Goal: Task Accomplishment & Management: Use online tool/utility

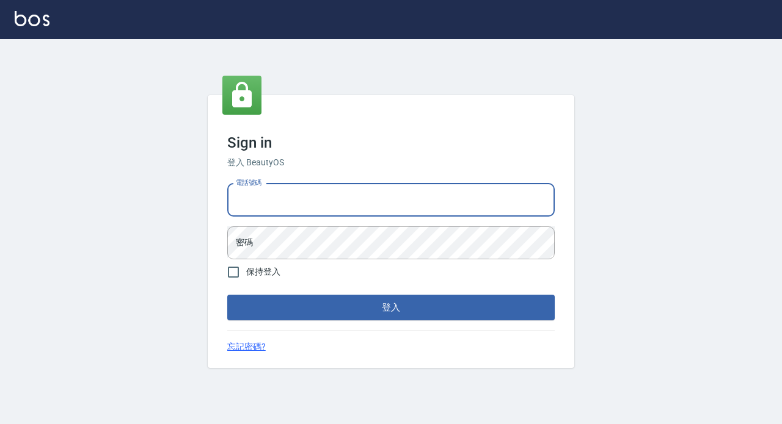
drag, startPoint x: 313, startPoint y: 198, endPoint x: 317, endPoint y: 206, distance: 8.5
click at [313, 198] on input "電話號碼" at bounding box center [390, 200] width 327 height 33
type input "89729295"
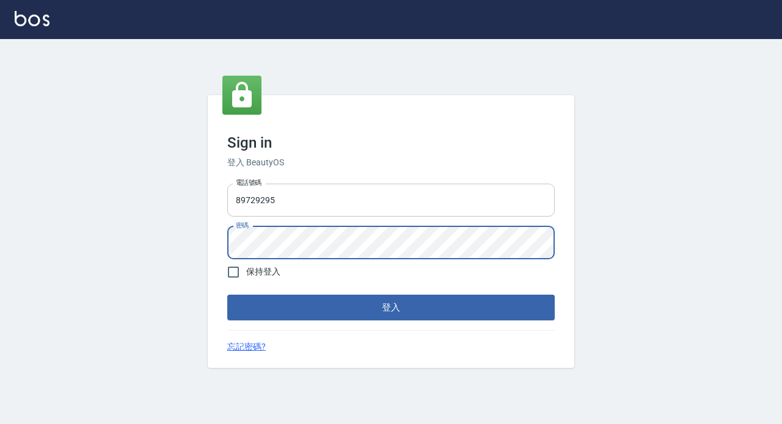
click at [227, 295] on button "登入" at bounding box center [390, 308] width 327 height 26
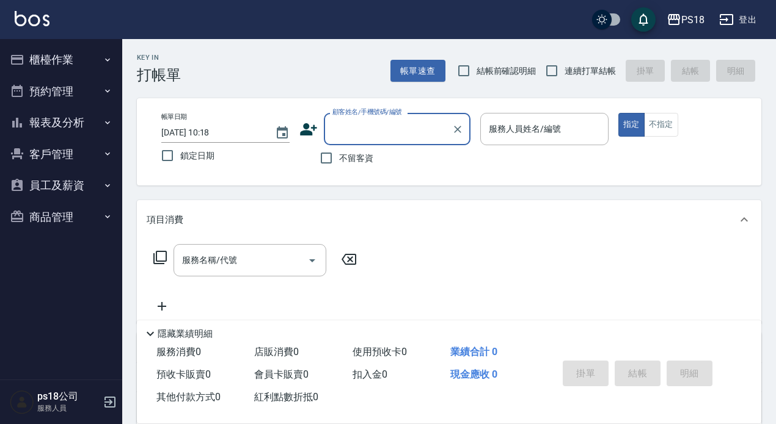
click at [76, 62] on button "櫃檯作業" at bounding box center [61, 60] width 112 height 32
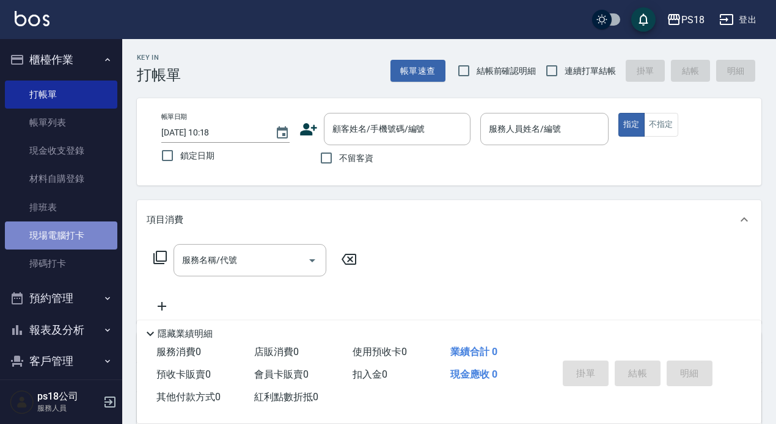
click at [92, 239] on link "現場電腦打卡" at bounding box center [61, 236] width 112 height 28
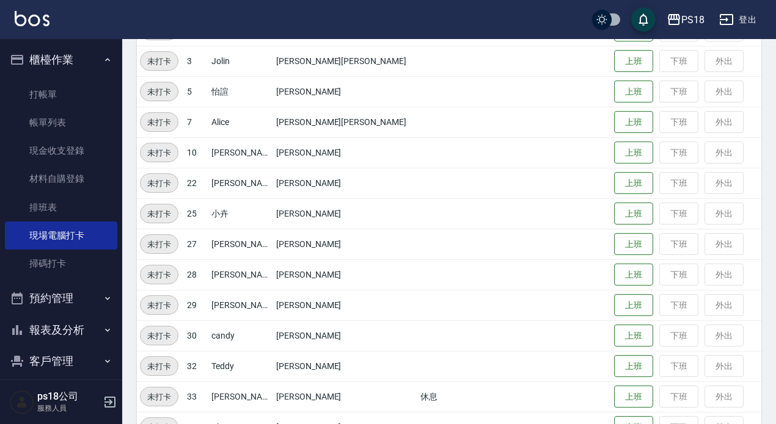
scroll to position [183, 0]
click at [614, 209] on button "上班" at bounding box center [633, 212] width 39 height 21
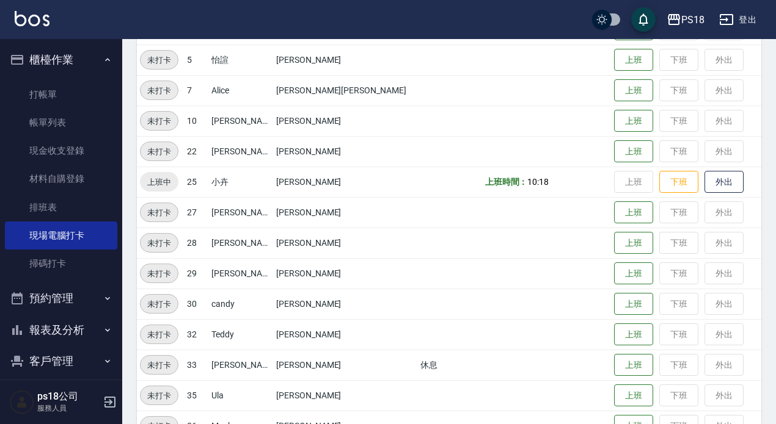
scroll to position [277, 0]
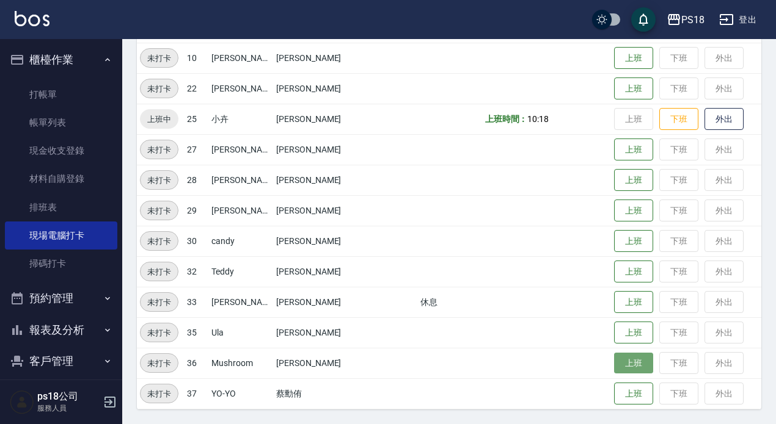
click at [614, 369] on button "上班" at bounding box center [633, 363] width 39 height 21
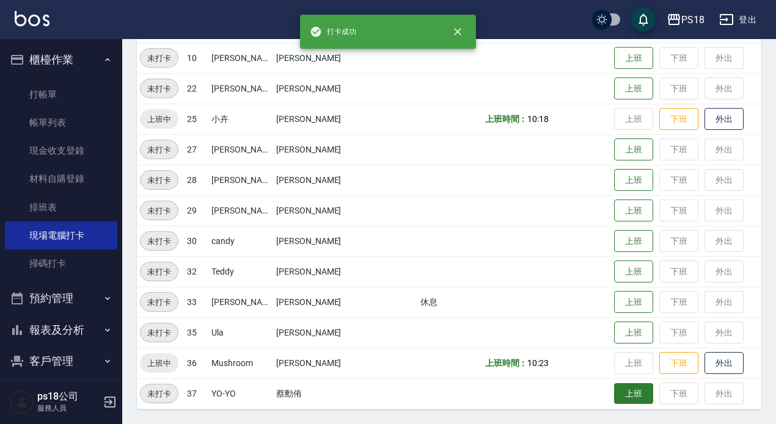
click at [614, 394] on button "上班" at bounding box center [633, 394] width 39 height 21
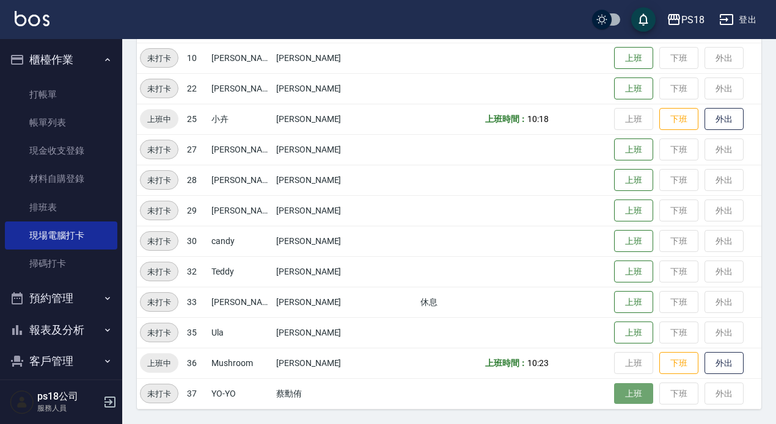
click at [614, 393] on button "上班" at bounding box center [633, 394] width 39 height 21
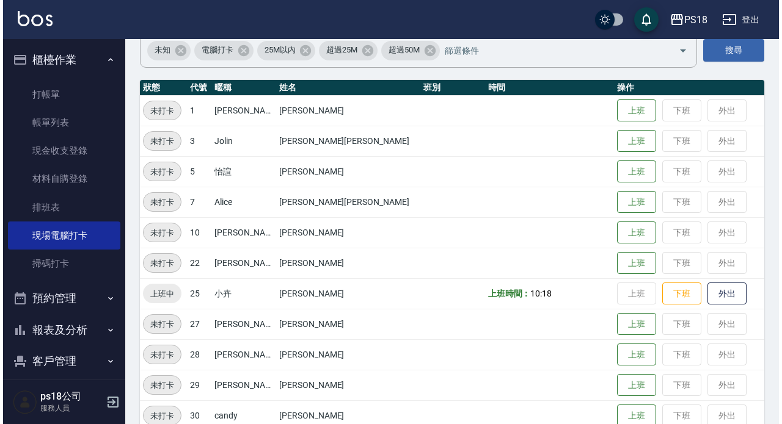
scroll to position [93, 0]
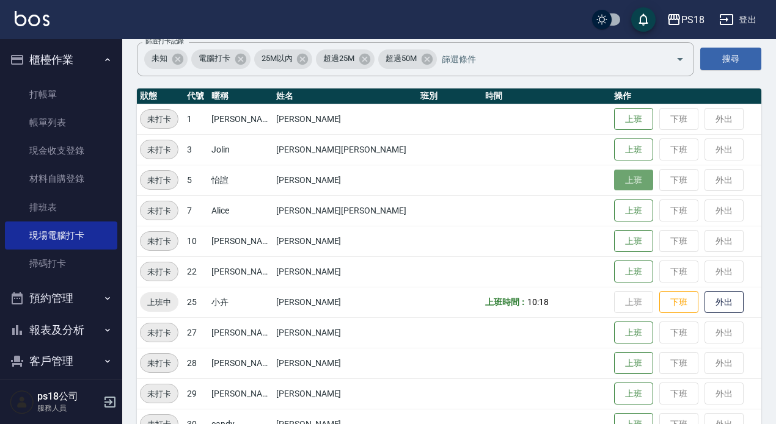
click at [614, 183] on button "上班" at bounding box center [633, 180] width 39 height 21
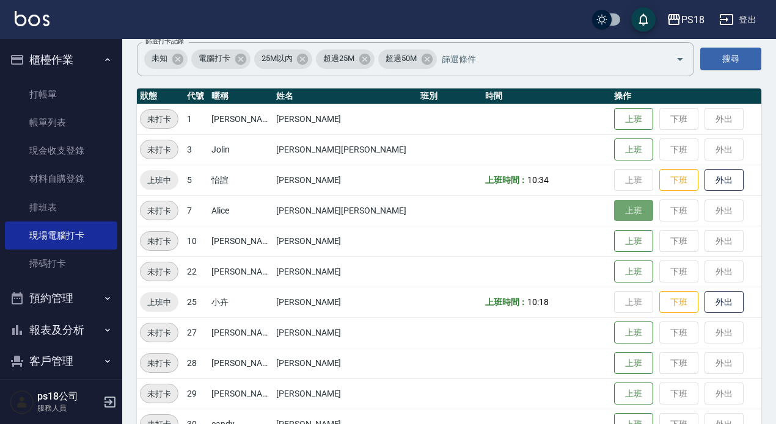
click at [614, 211] on button "上班" at bounding box center [633, 210] width 39 height 21
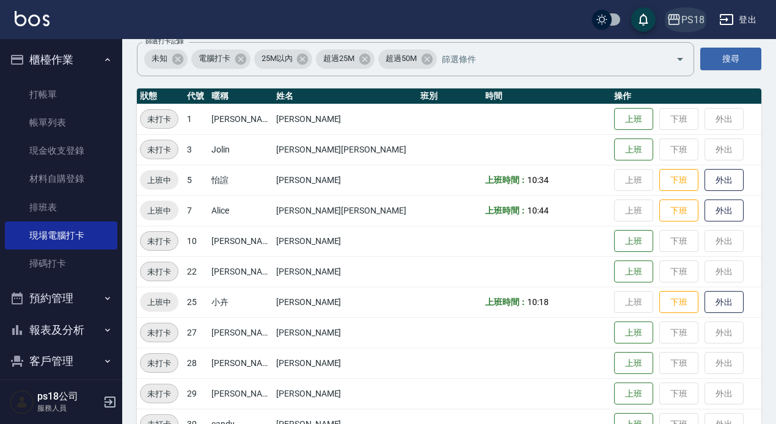
click at [696, 13] on div "PS18" at bounding box center [692, 19] width 23 height 15
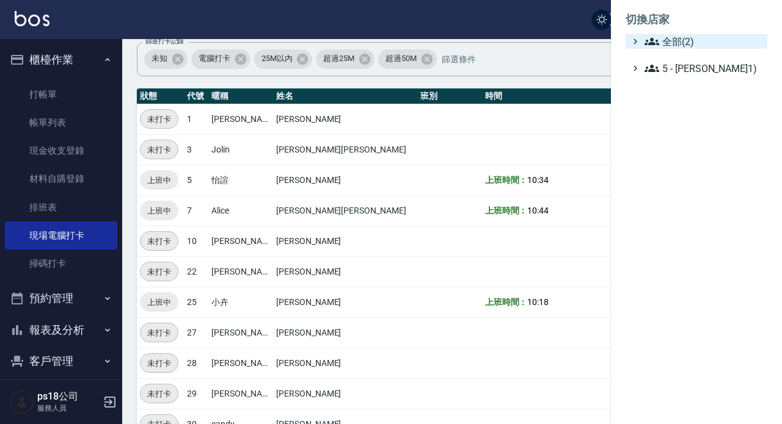
click at [686, 39] on span "全部(2)" at bounding box center [703, 41] width 118 height 15
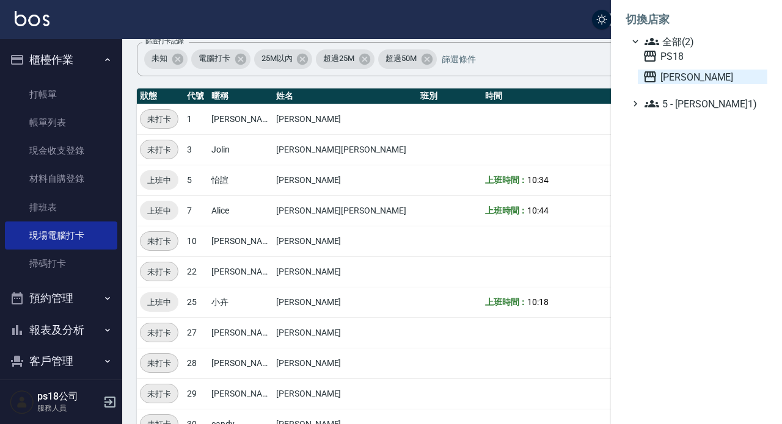
click at [686, 78] on span "[PERSON_NAME]" at bounding box center [702, 77] width 120 height 15
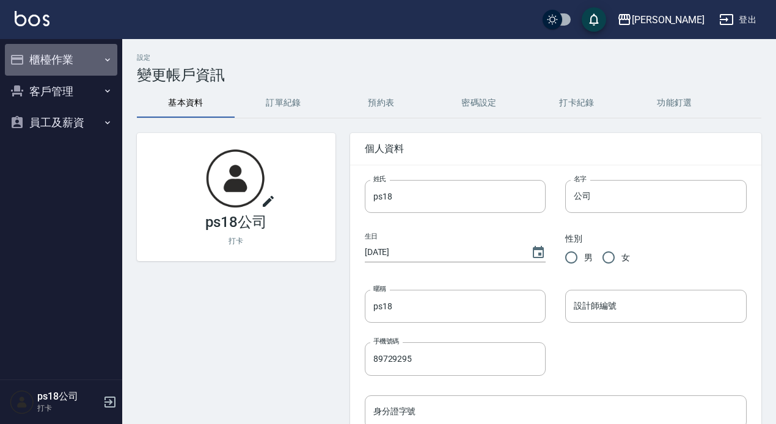
click at [58, 65] on button "櫃檯作業" at bounding box center [61, 60] width 112 height 32
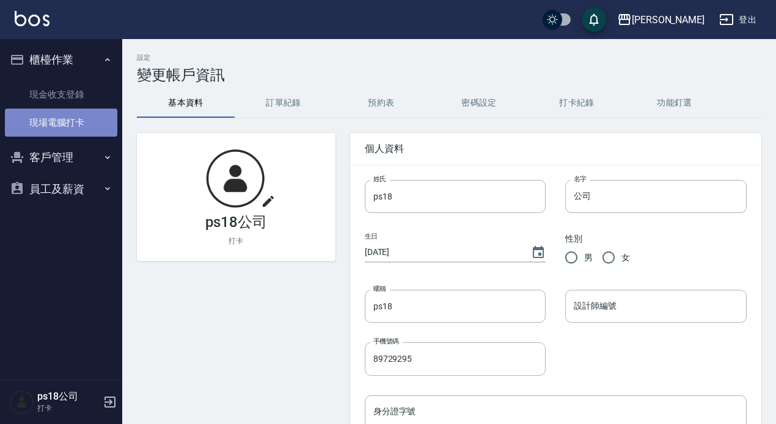
click at [96, 125] on link "現場電腦打卡" at bounding box center [61, 123] width 112 height 28
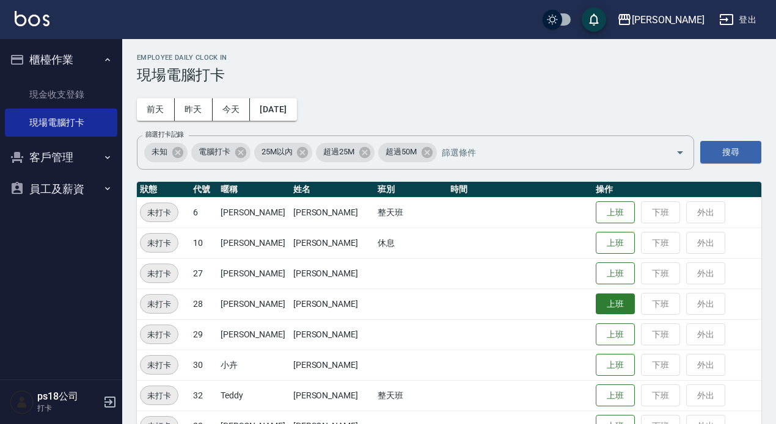
click at [602, 302] on button "上班" at bounding box center [614, 304] width 39 height 21
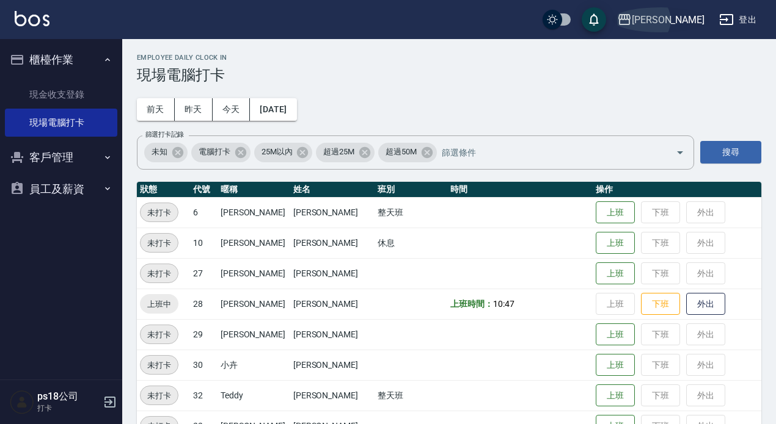
click at [680, 17] on div "[PERSON_NAME]" at bounding box center [667, 19] width 73 height 15
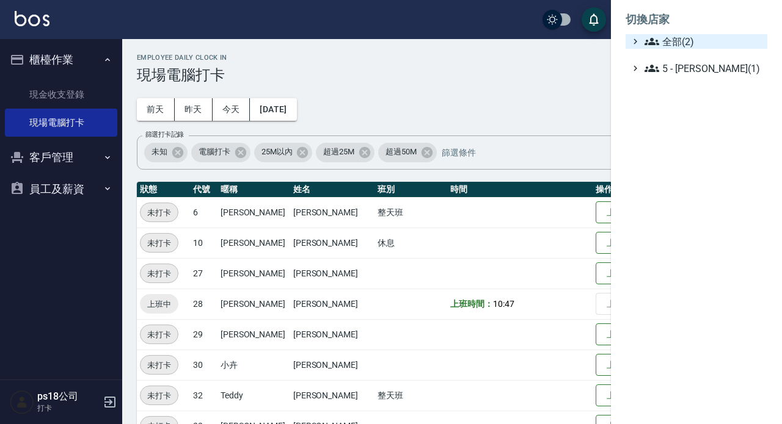
click at [661, 40] on span "全部(2)" at bounding box center [703, 41] width 118 height 15
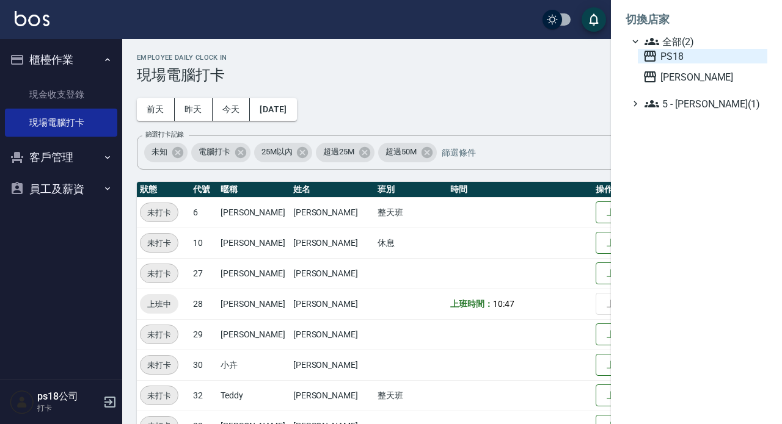
click at [664, 57] on span "PS18" at bounding box center [702, 56] width 120 height 15
